Goal: Information Seeking & Learning: Learn about a topic

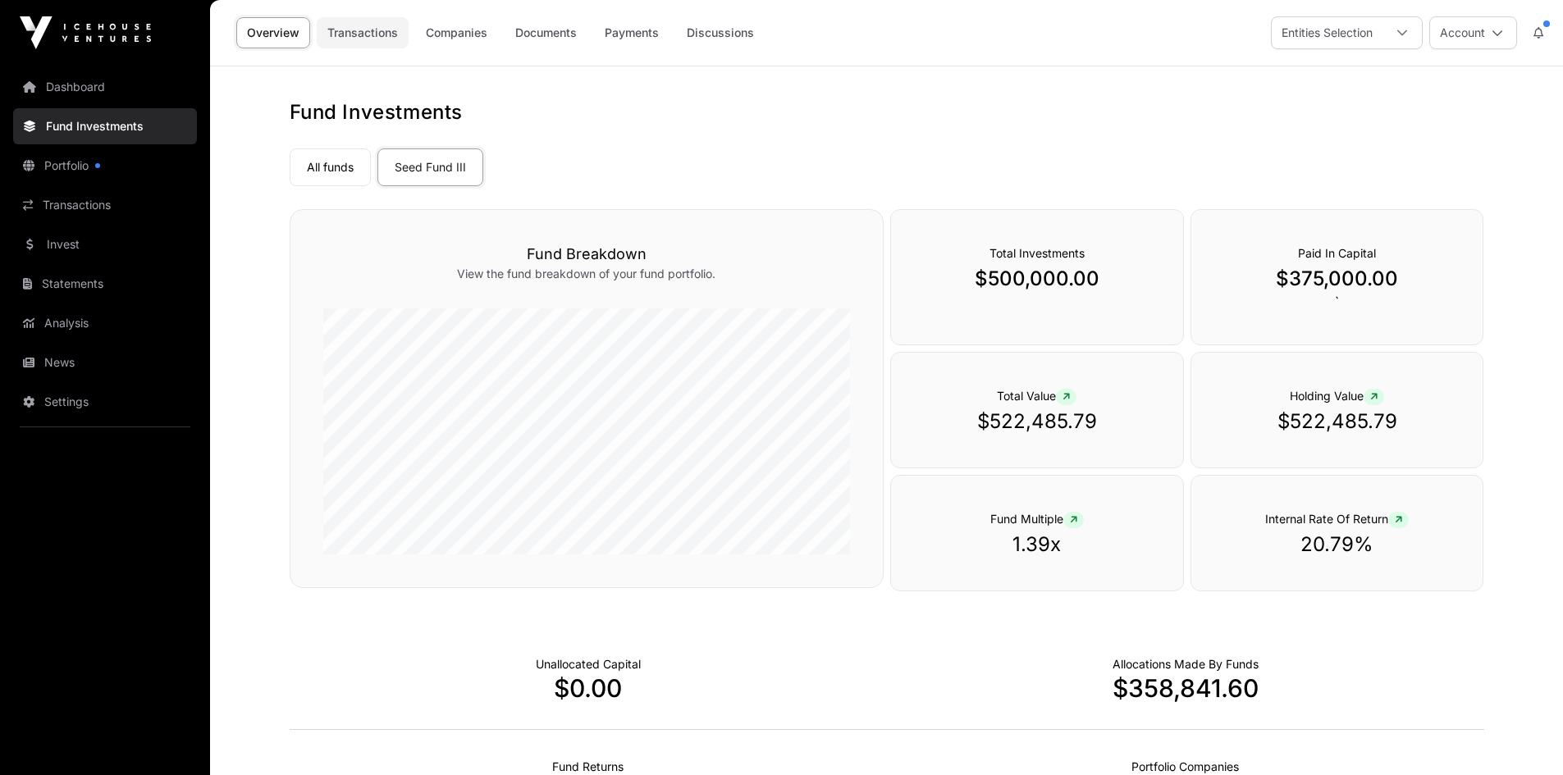
click at [373, 32] on link "Transactions" at bounding box center [363, 32] width 92 height 31
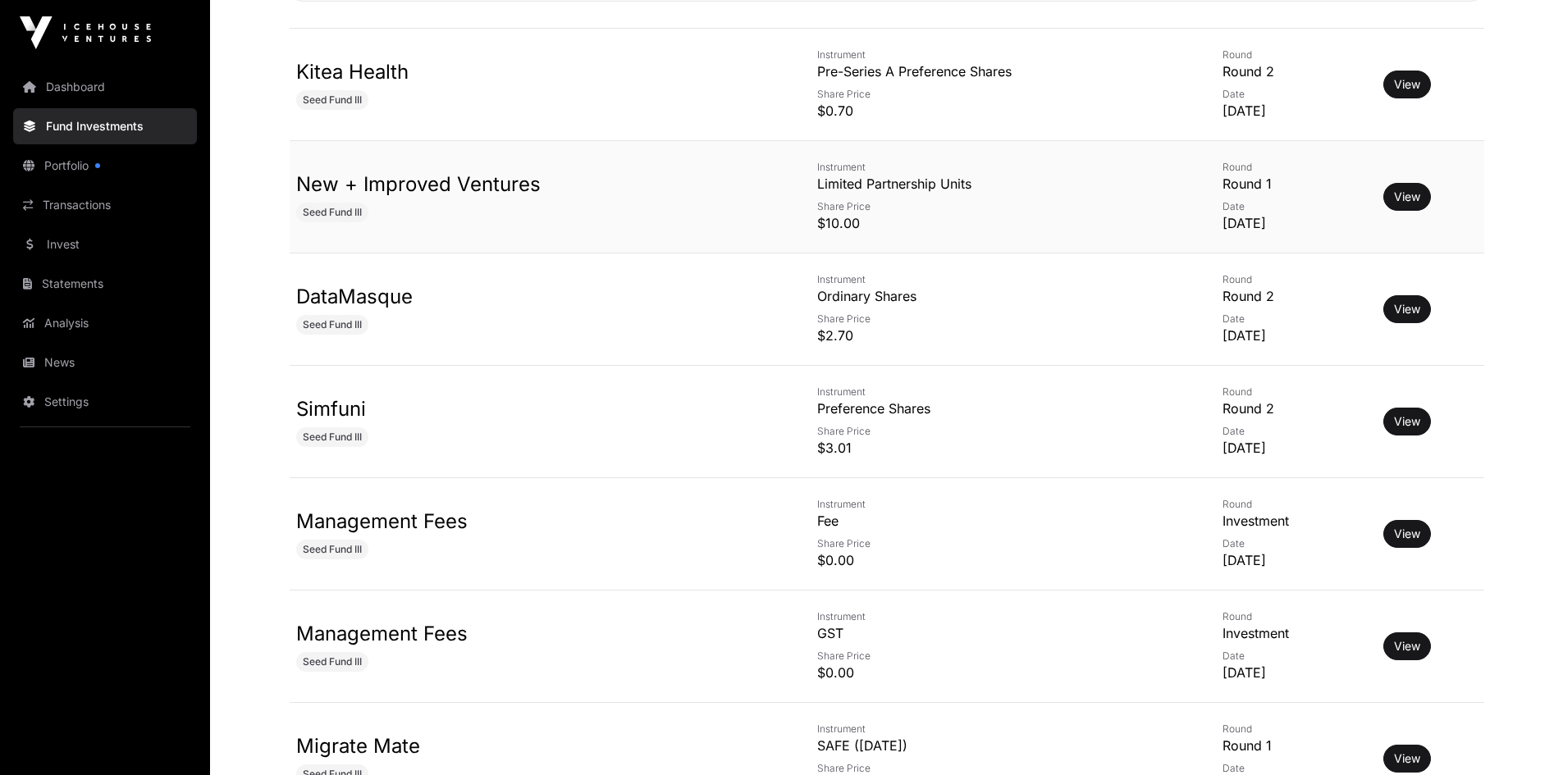
scroll to position [410, 0]
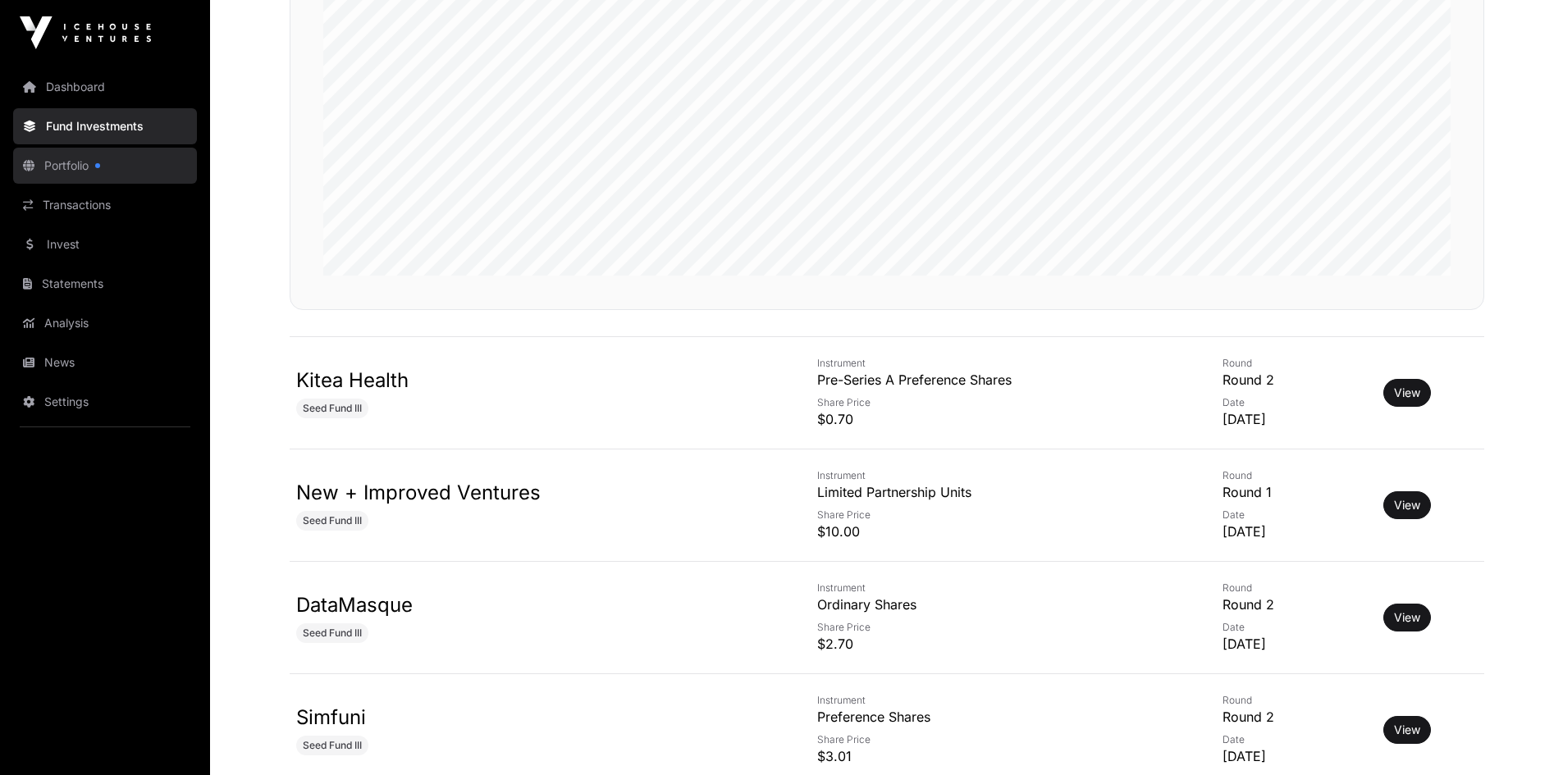
click at [55, 168] on link "Portfolio" at bounding box center [105, 166] width 184 height 36
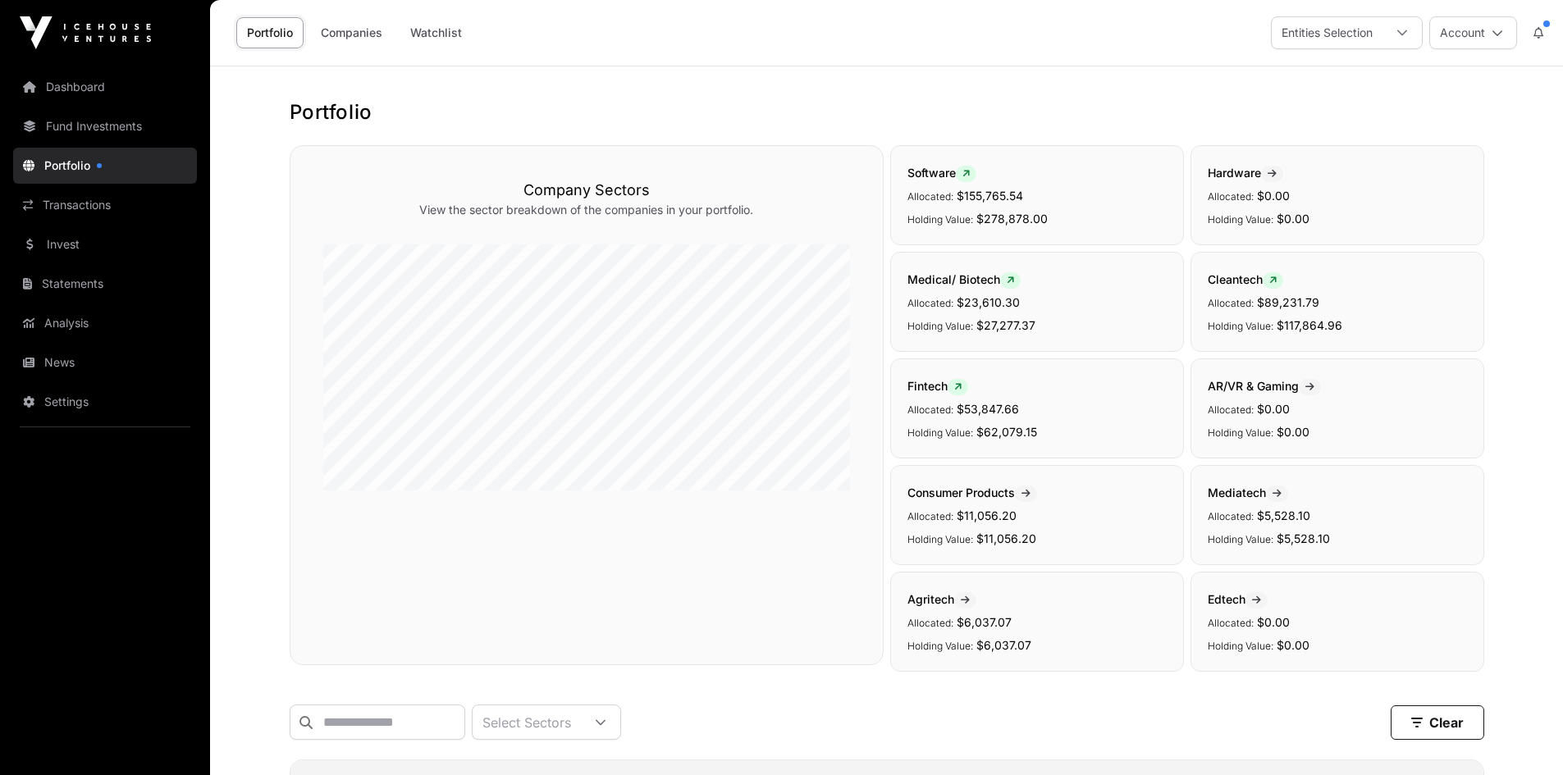
click at [935, 192] on span "Allocated:" at bounding box center [931, 196] width 46 height 12
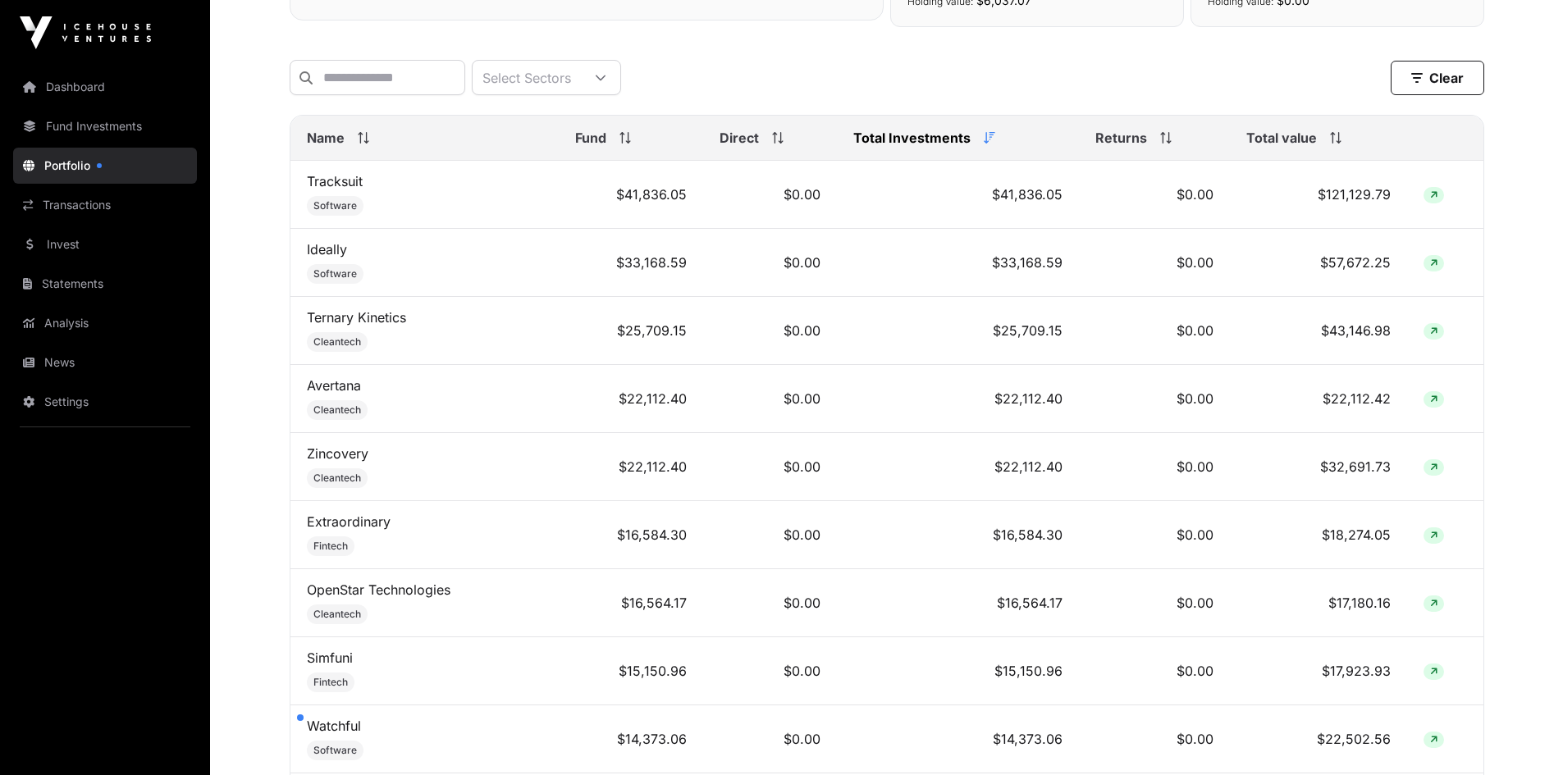
scroll to position [657, 0]
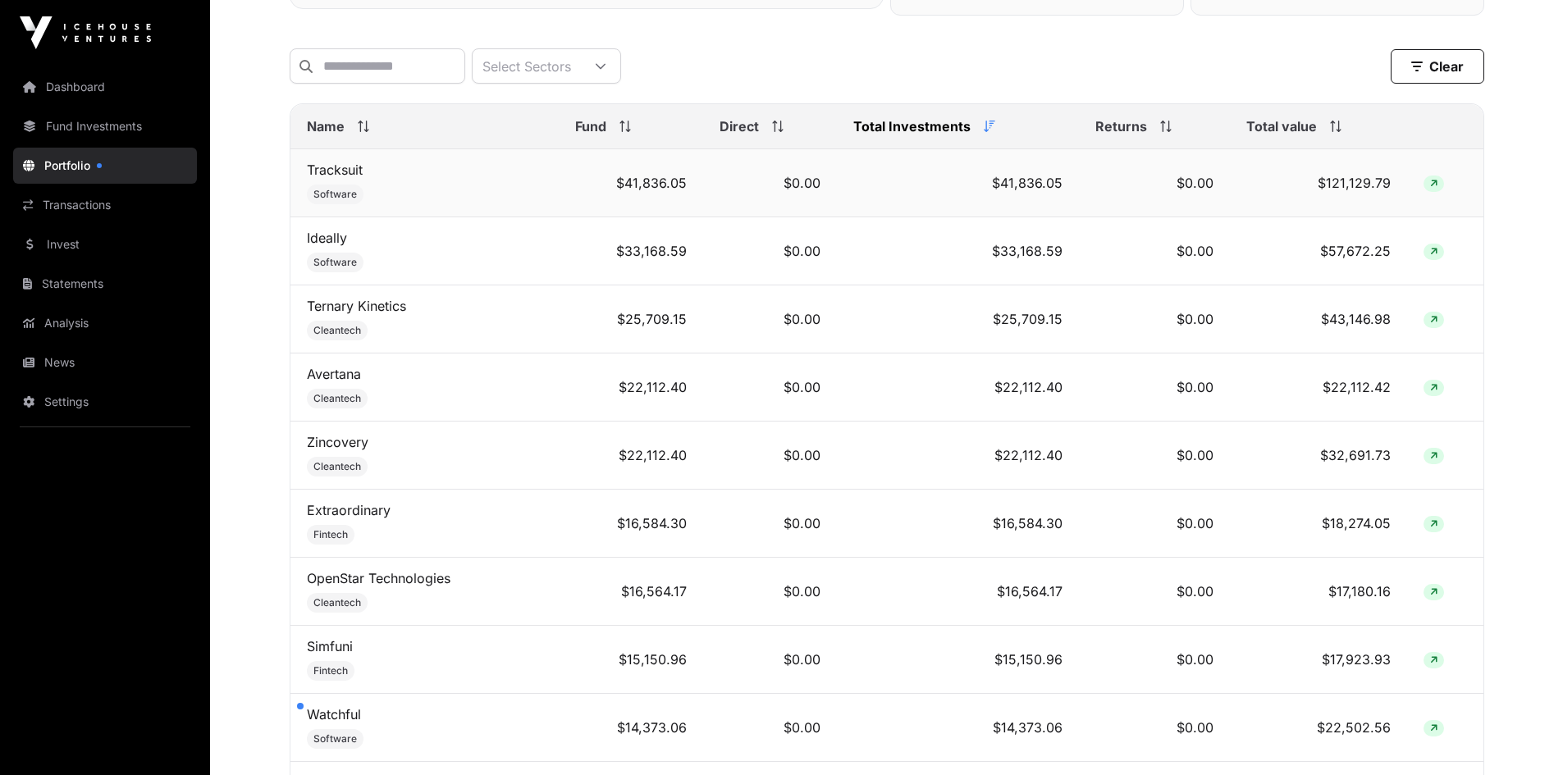
click at [634, 201] on td "$41,836.05" at bounding box center [631, 183] width 144 height 68
click at [1428, 191] on span at bounding box center [1434, 184] width 21 height 16
click at [1434, 189] on icon at bounding box center [1433, 184] width 7 height 10
click at [334, 178] on link "Tracksuit" at bounding box center [335, 170] width 56 height 16
